Goal: Task Accomplishment & Management: Use online tool/utility

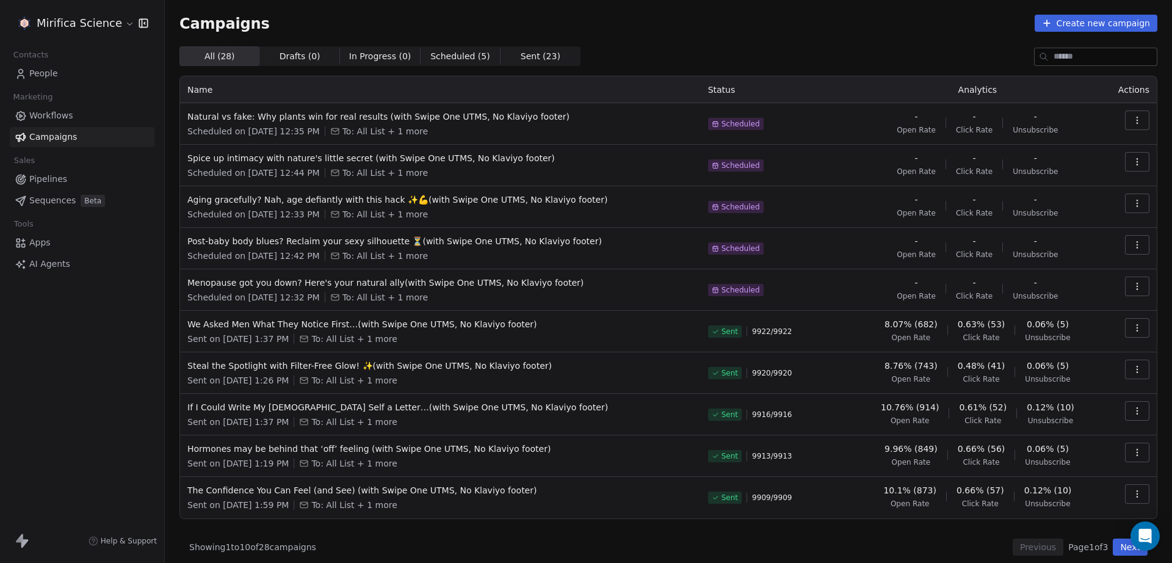
click at [1115, 557] on div "Campaigns Create new campaign All ( 28 ) All ( 28 ) Drafts ( 0 ) Drafts ( 0 ) I…" at bounding box center [668, 285] width 1007 height 570
click at [1114, 549] on button "Next" at bounding box center [1129, 546] width 35 height 17
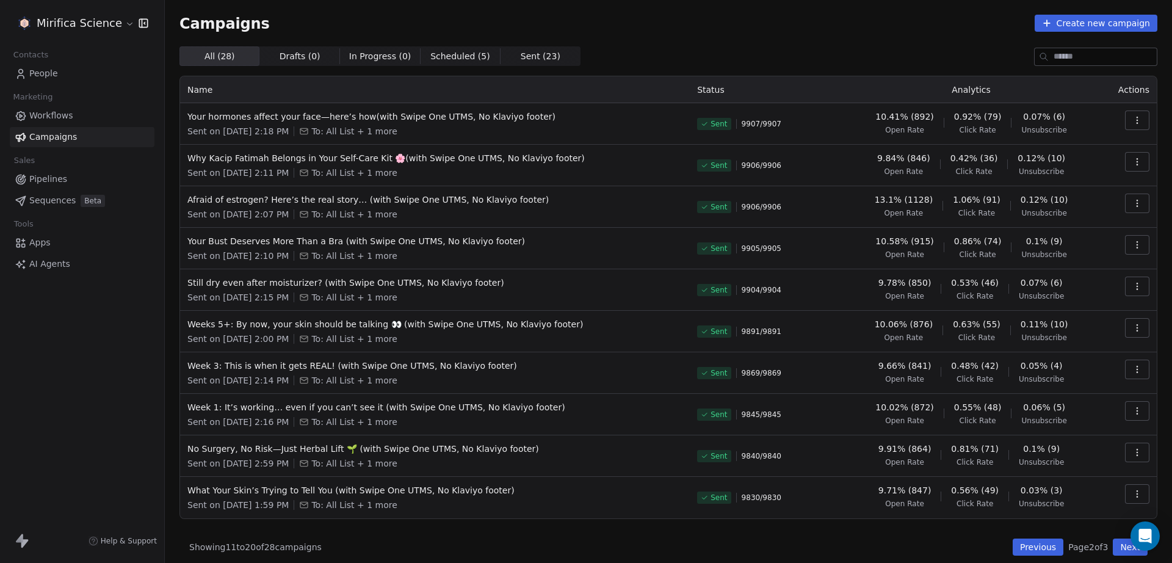
click at [1114, 549] on button "Next" at bounding box center [1129, 546] width 35 height 17
click at [140, 358] on div "Mirifica Science Contacts People Marketing Workflows Campaigns Sales Pipelines …" at bounding box center [82, 281] width 164 height 563
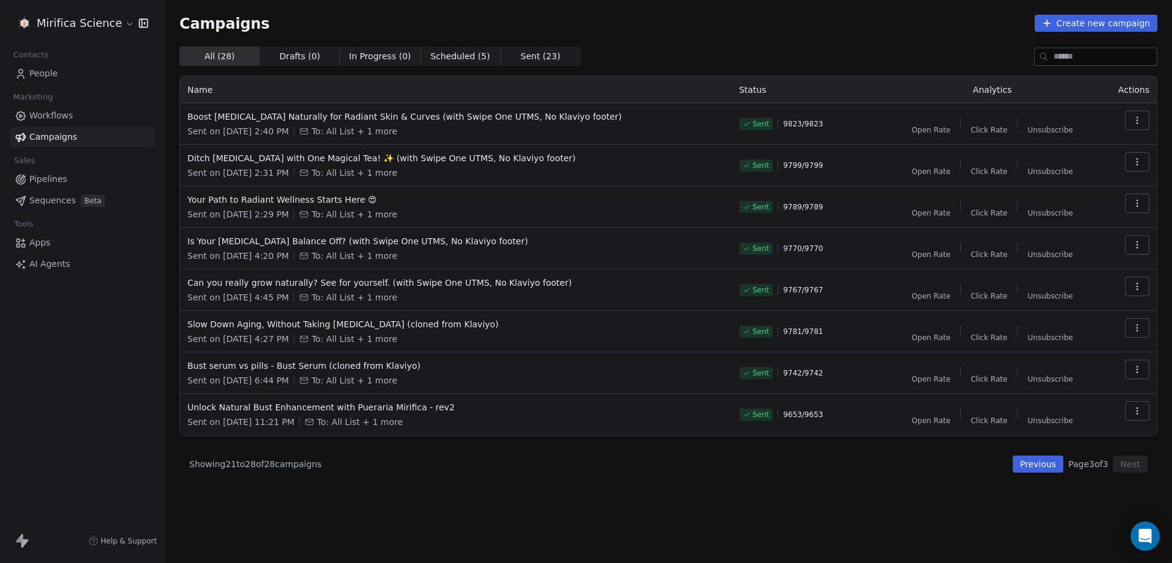
click at [140, 358] on div "Mirifica Science Contacts People Marketing Workflows Campaigns Sales Pipelines …" at bounding box center [82, 281] width 164 height 563
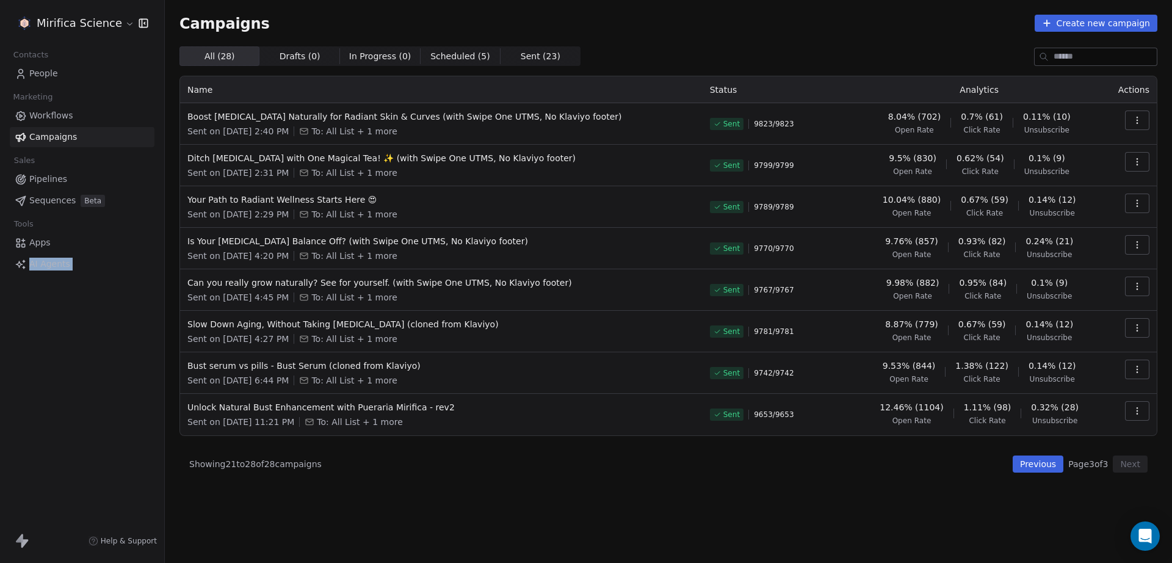
click at [140, 358] on div "Mirifica Science Contacts People Marketing Workflows Campaigns Sales Pipelines …" at bounding box center [82, 281] width 164 height 563
click at [1020, 461] on button "Previous" at bounding box center [1037, 463] width 51 height 17
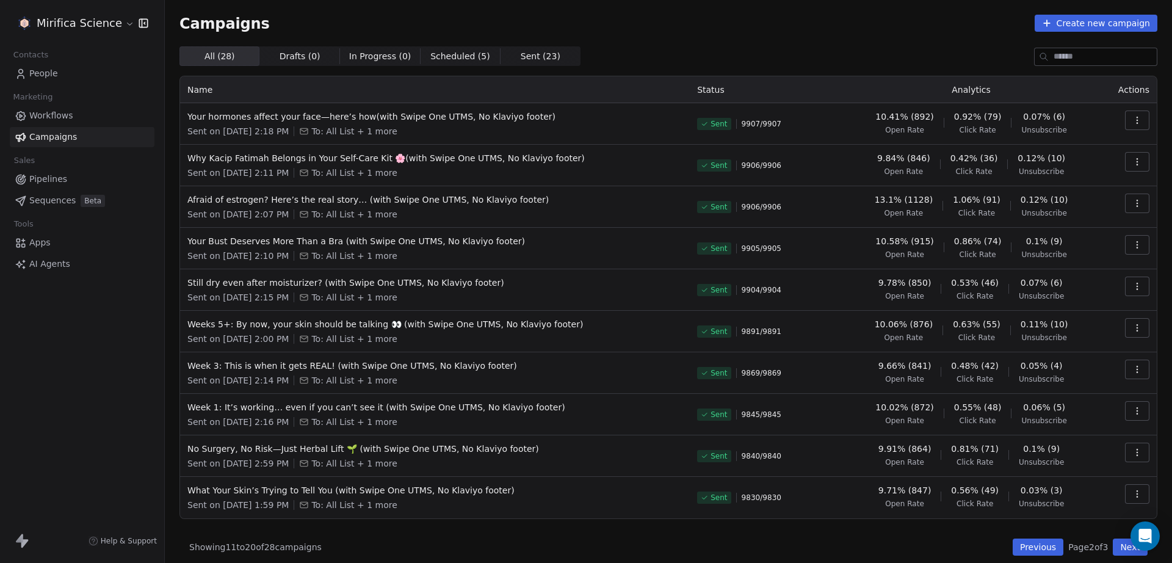
click at [1027, 547] on button "Previous" at bounding box center [1037, 546] width 51 height 17
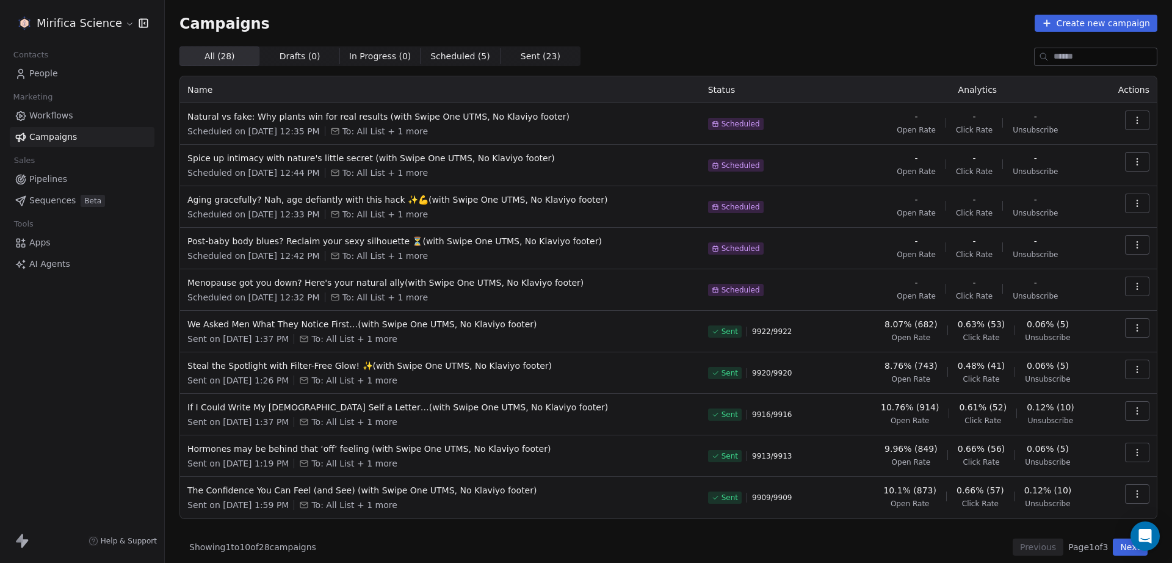
click at [109, 378] on div "Mirifica Science Contacts People Marketing Workflows Campaigns Sales Pipelines …" at bounding box center [82, 281] width 164 height 563
click at [117, 350] on div "Mirifica Science Contacts People Marketing Workflows Campaigns Sales Pipelines …" at bounding box center [82, 281] width 164 height 563
